Goal: Navigation & Orientation: Understand site structure

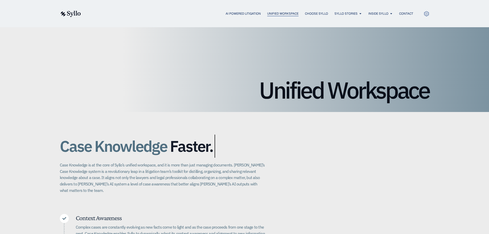
click at [276, 14] on span "Unified Workspace" at bounding box center [282, 13] width 31 height 5
click at [237, 13] on span "AI Powered Litigation" at bounding box center [243, 13] width 35 height 5
